Goal: Task Accomplishment & Management: Manage account settings

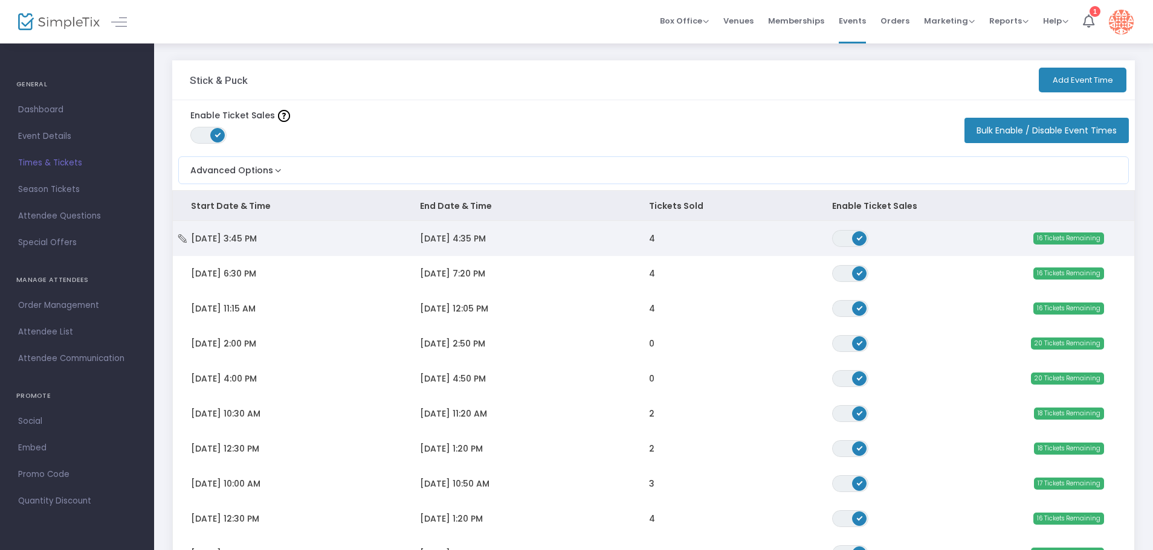
click at [649, 240] on span "4" at bounding box center [652, 239] width 6 height 12
